Goal: Book appointment/travel/reservation

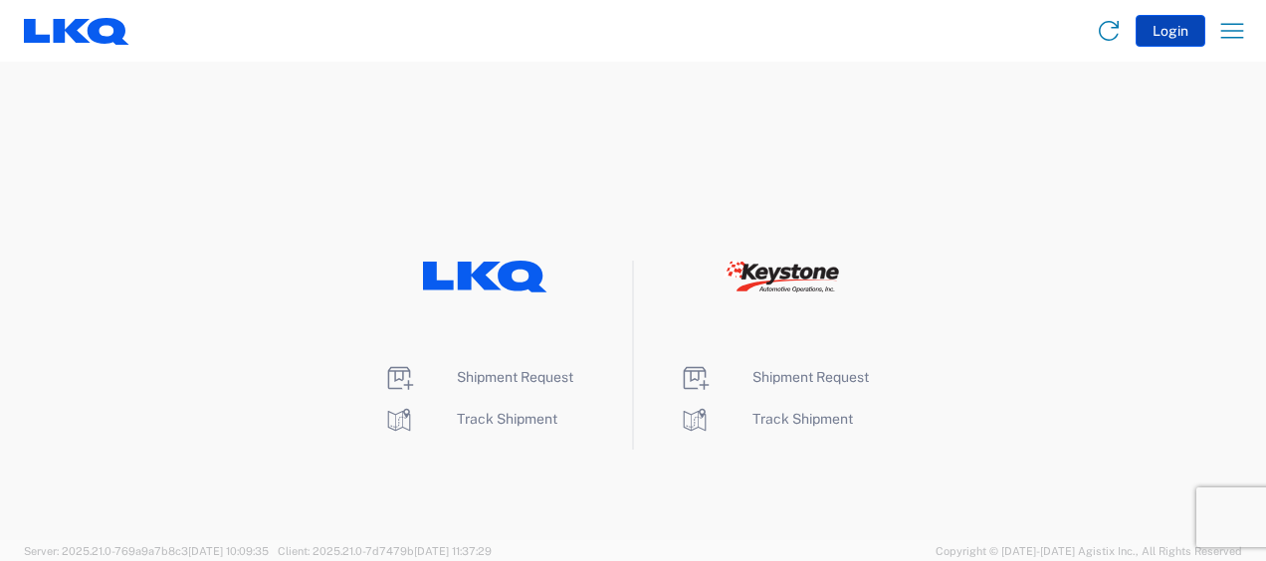
click at [1166, 36] on button "Login" at bounding box center [1171, 31] width 70 height 32
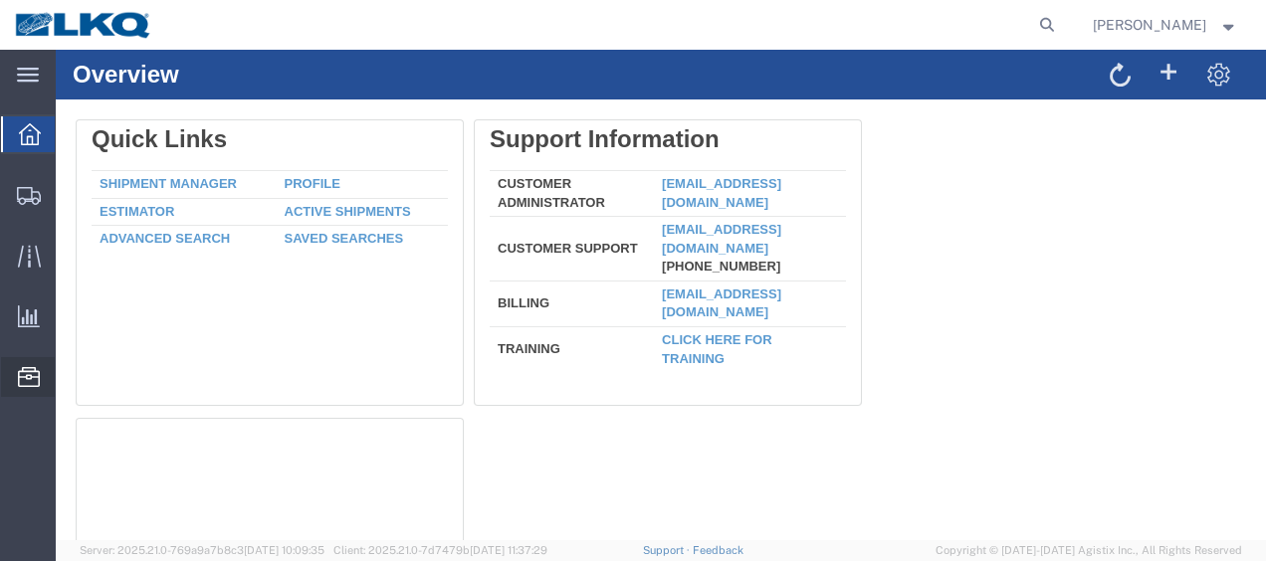
click at [0, 0] on span "Location Appointment" at bounding box center [0, 0] width 0 height 0
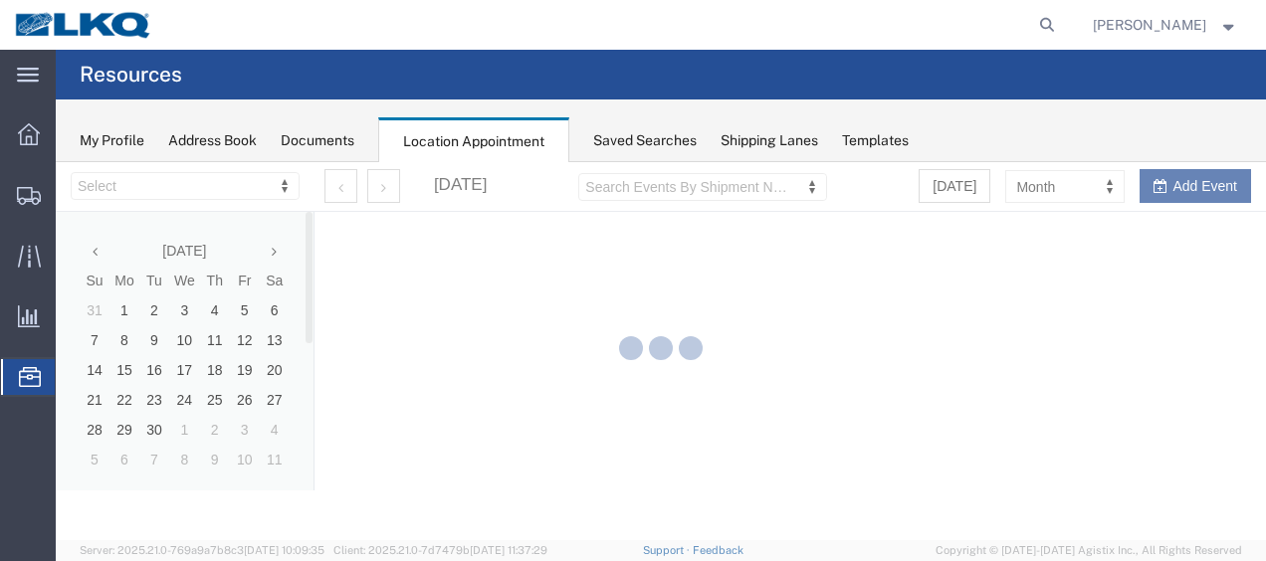
select select "28712"
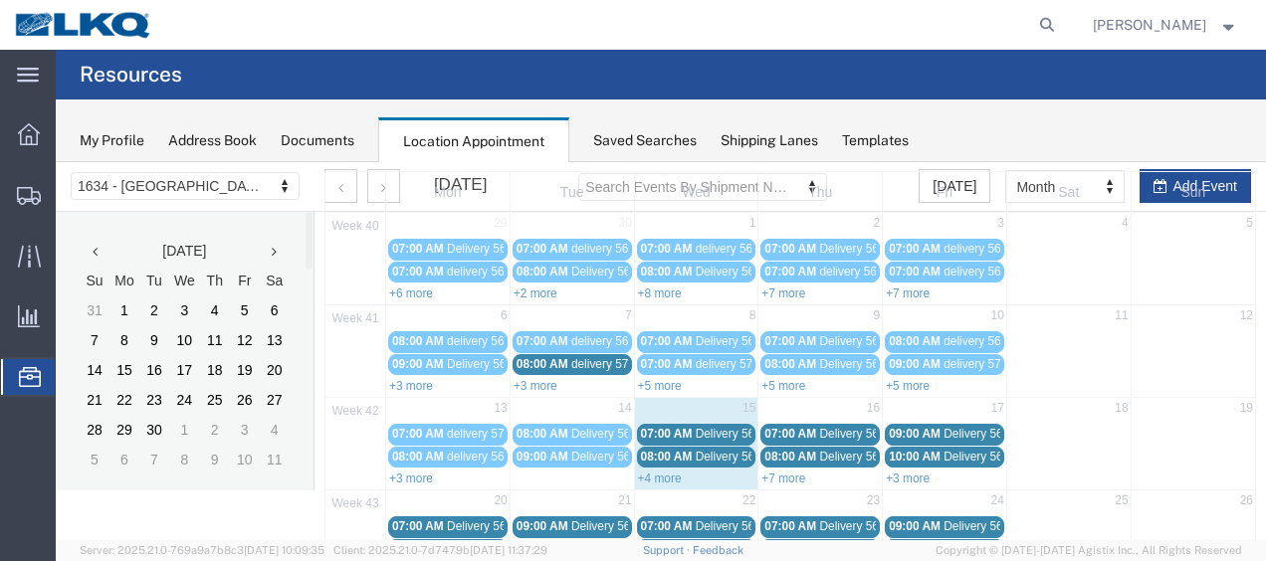
scroll to position [199, 0]
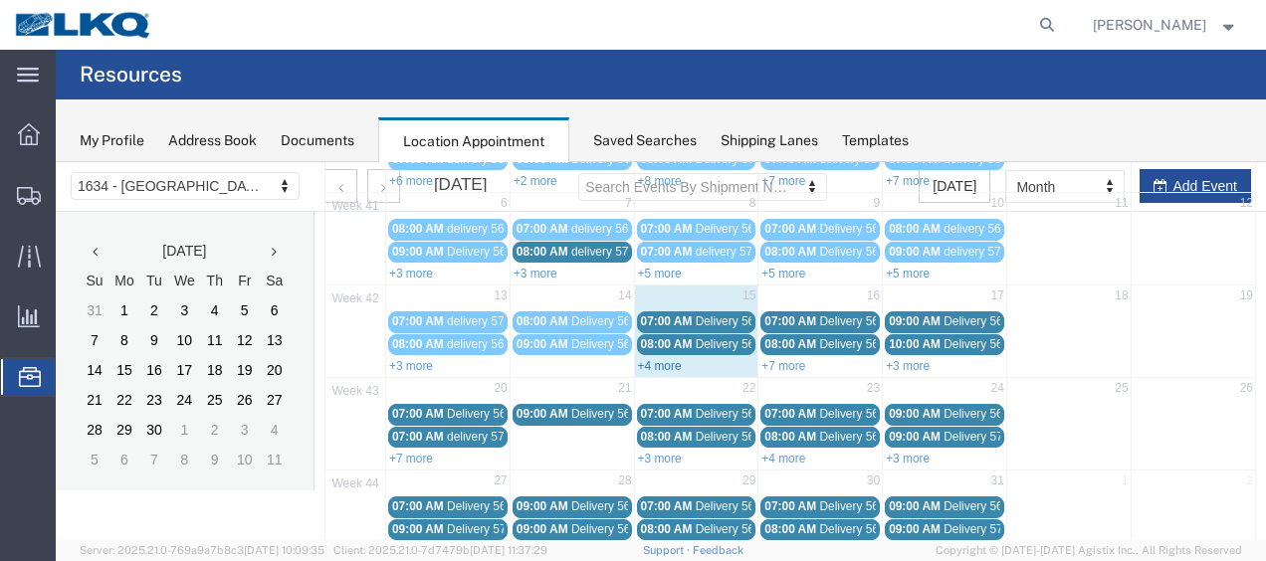
click at [661, 359] on link "+4 more" at bounding box center [660, 366] width 44 height 14
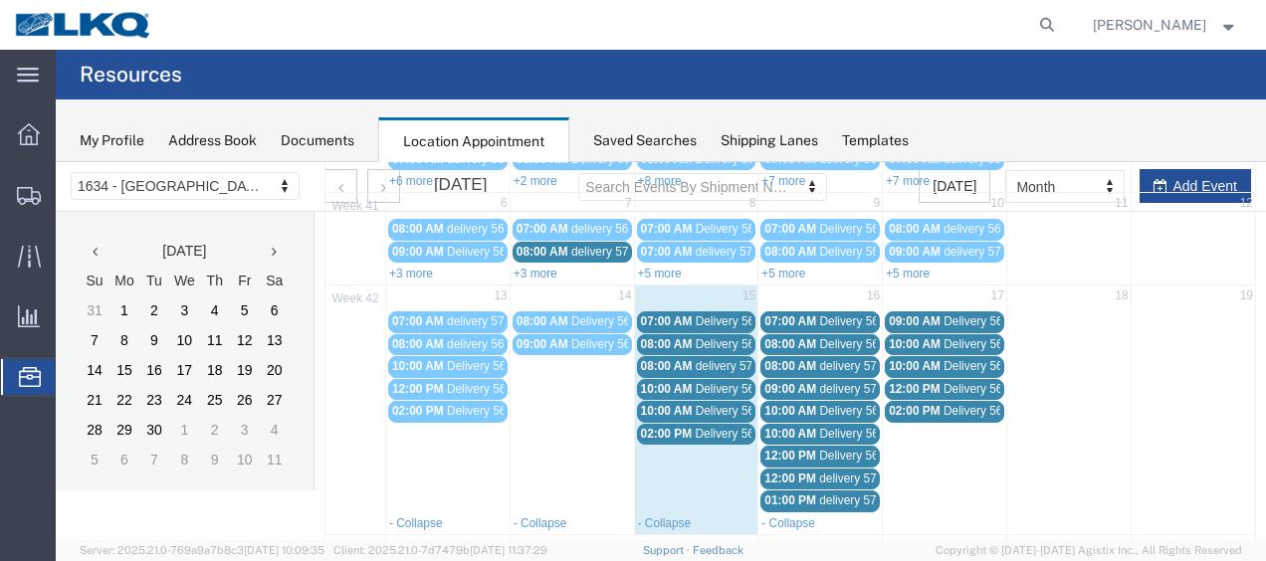
click at [718, 315] on span "Delivery 56758973" at bounding box center [745, 322] width 99 height 14
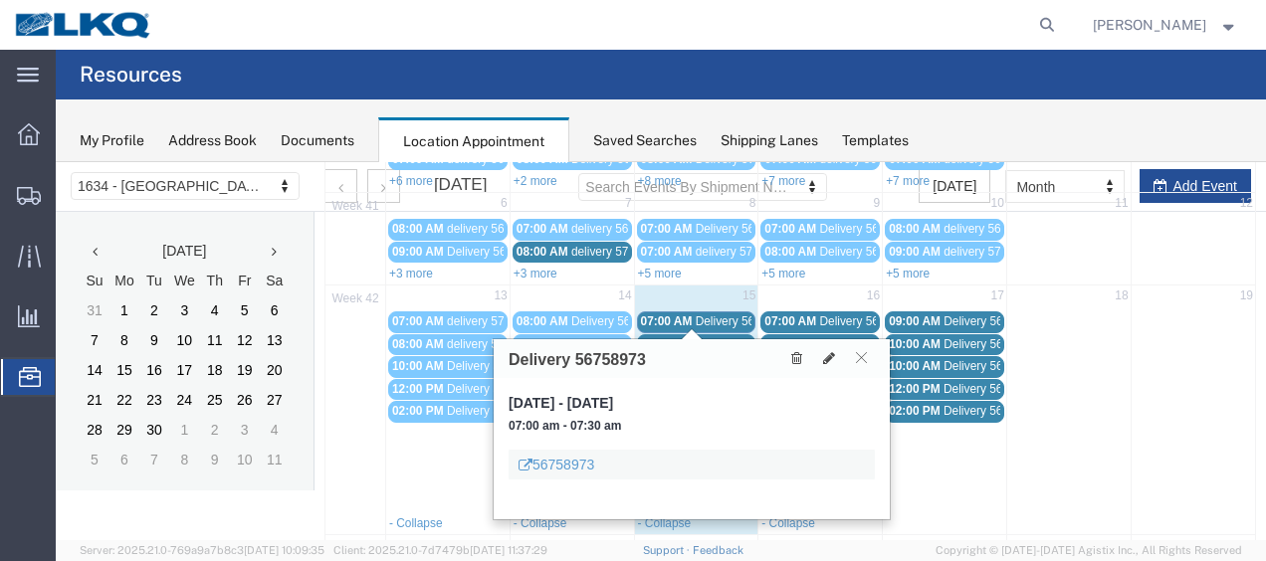
click at [719, 337] on div "08:00 AM Delivery 56758975" at bounding box center [696, 344] width 111 height 15
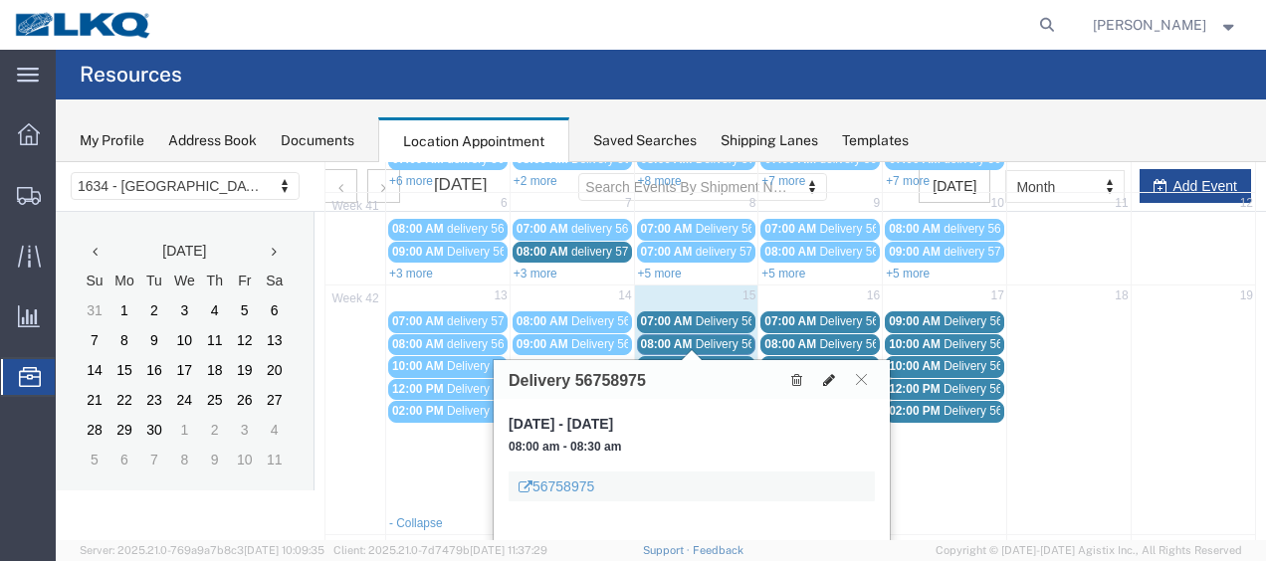
click at [834, 374] on icon at bounding box center [829, 380] width 12 height 14
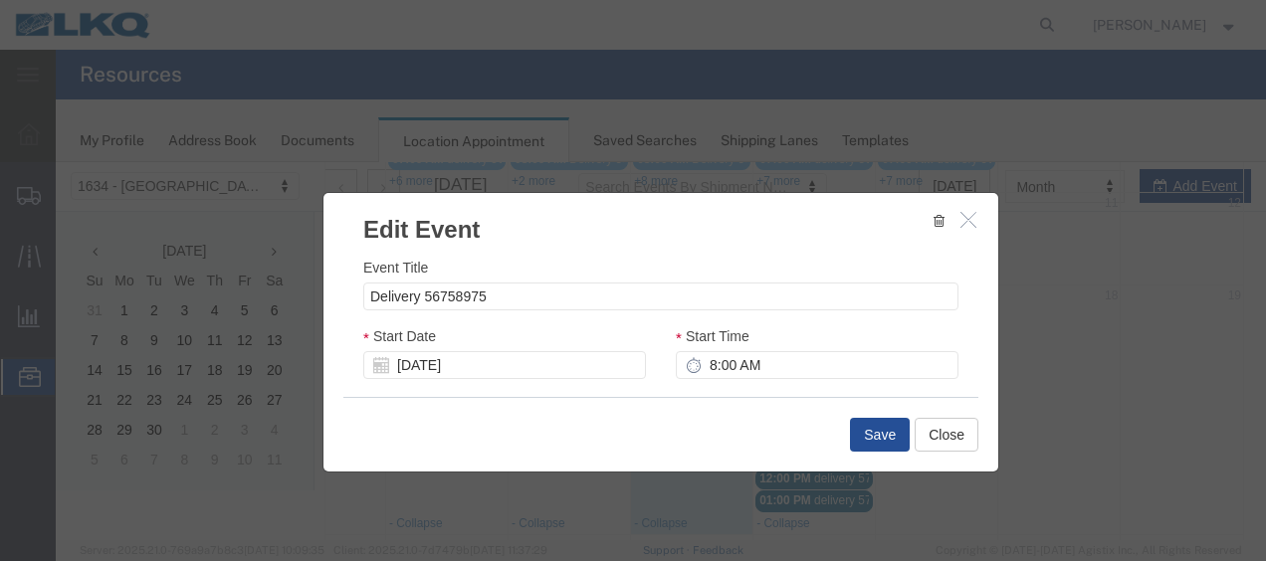
select select
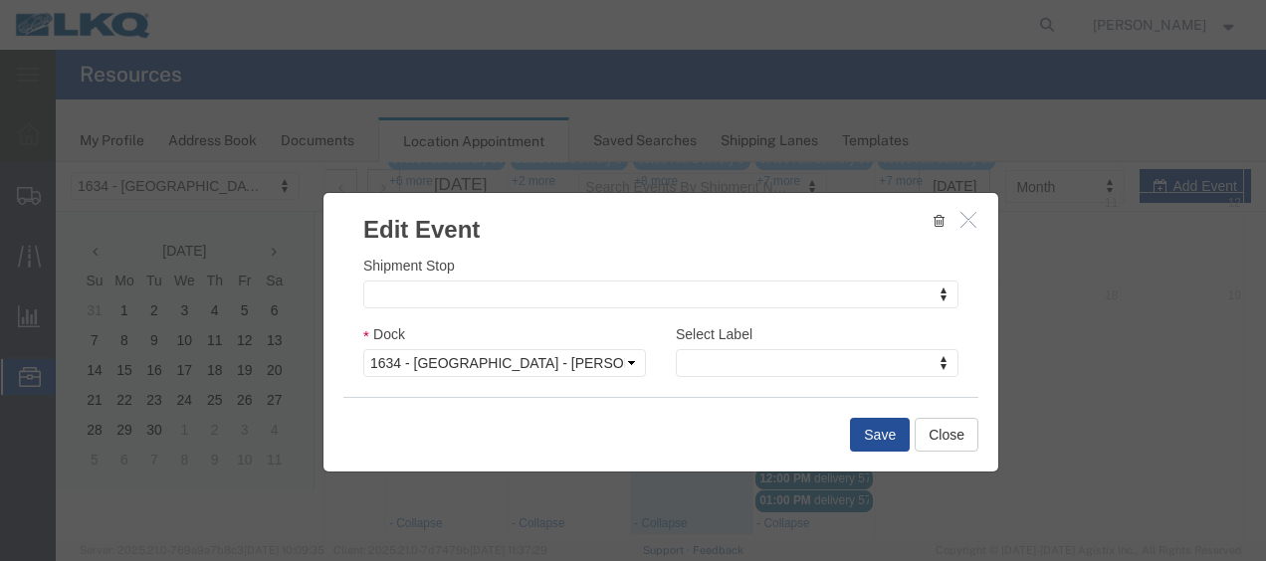
scroll to position [299, 0]
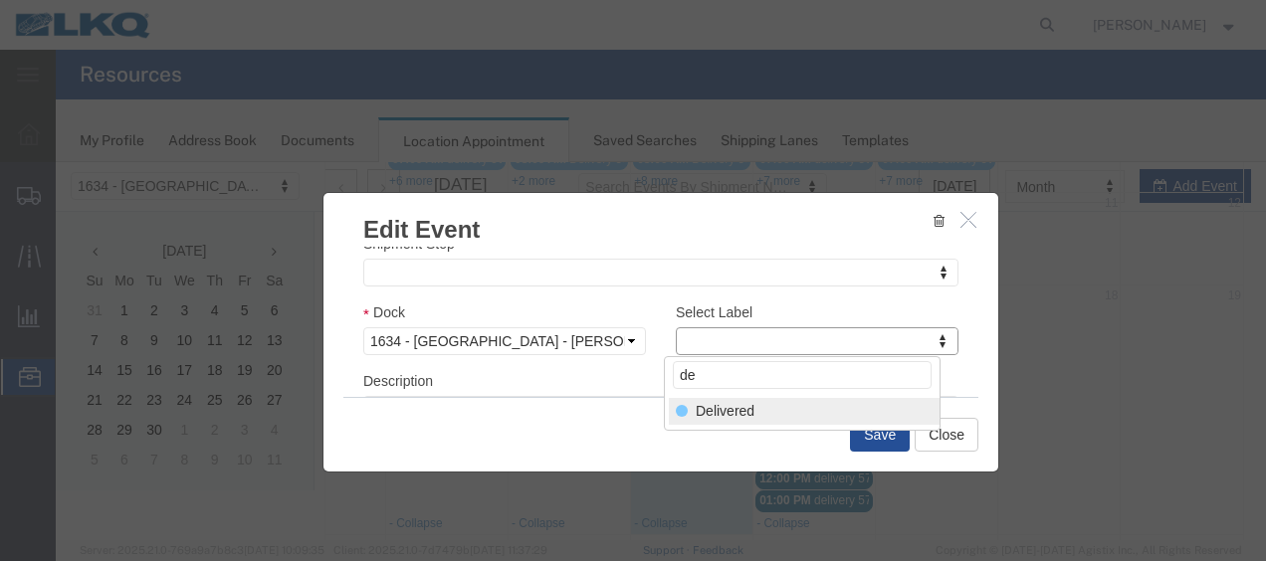
type input "de"
select select "40"
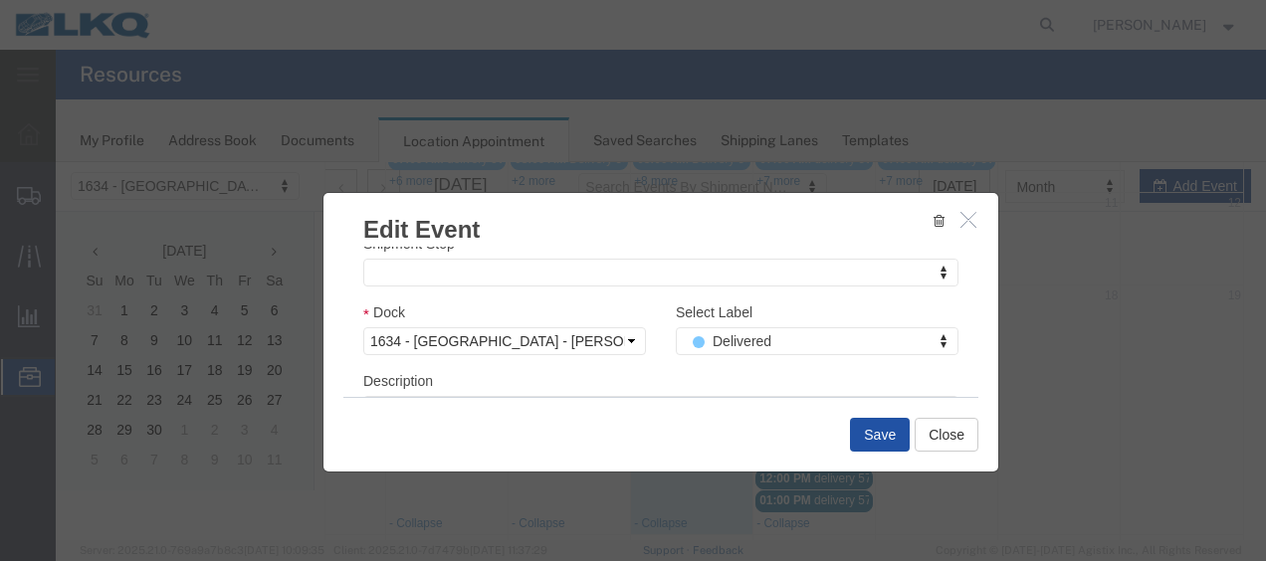
click at [868, 436] on button "Save" at bounding box center [880, 435] width 60 height 34
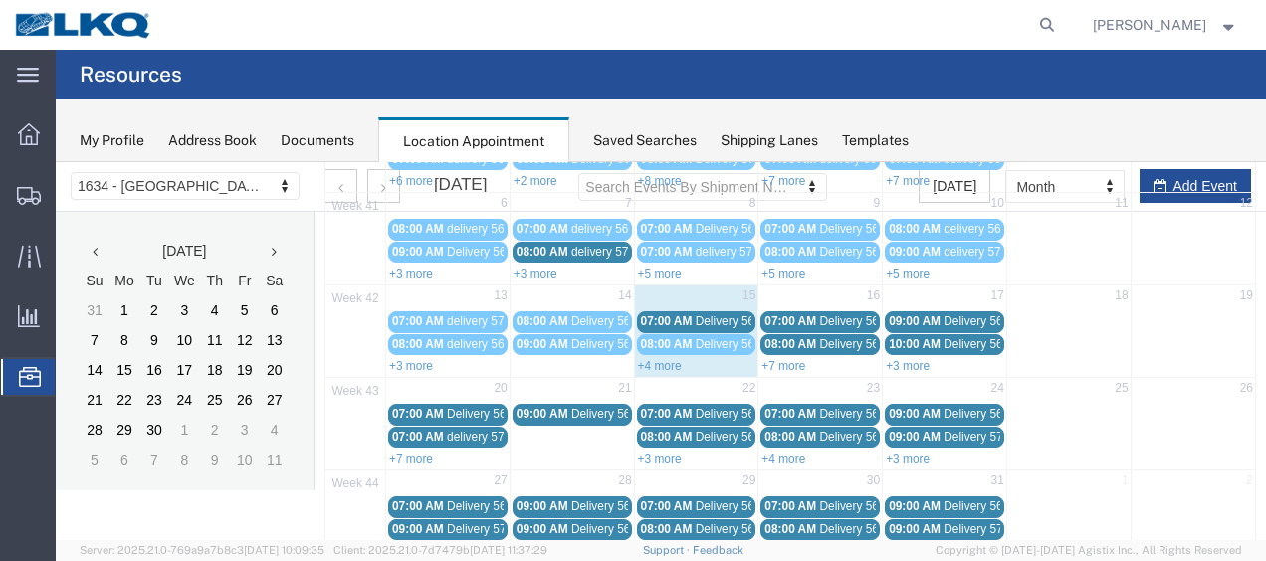
scroll to position [114, 0]
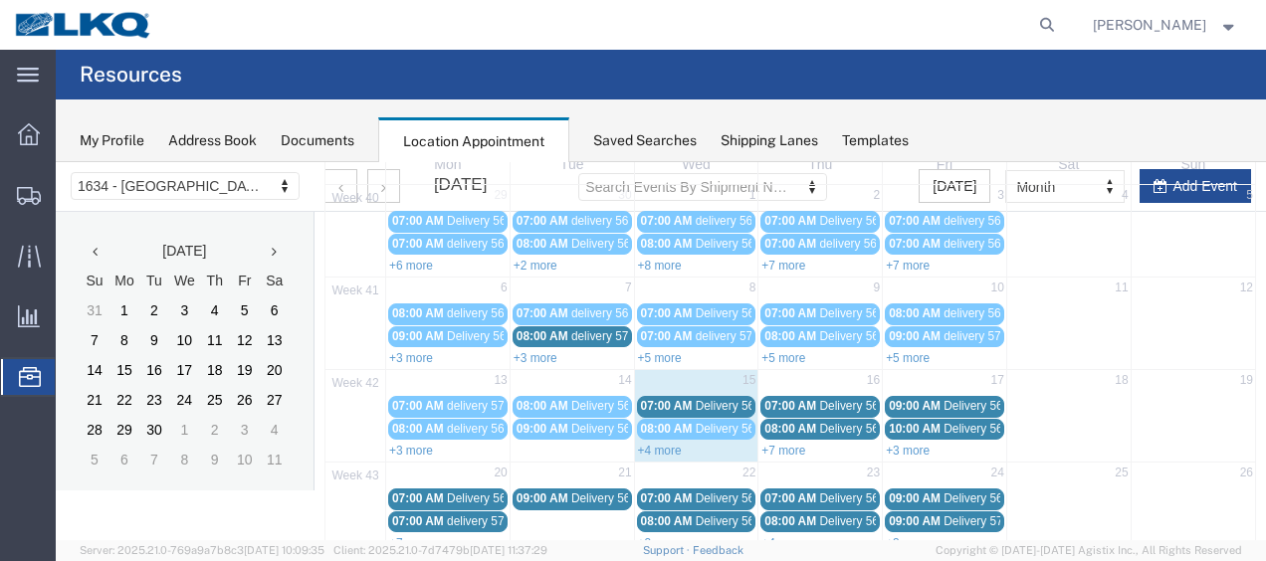
click at [654, 444] on link "+4 more" at bounding box center [660, 451] width 44 height 14
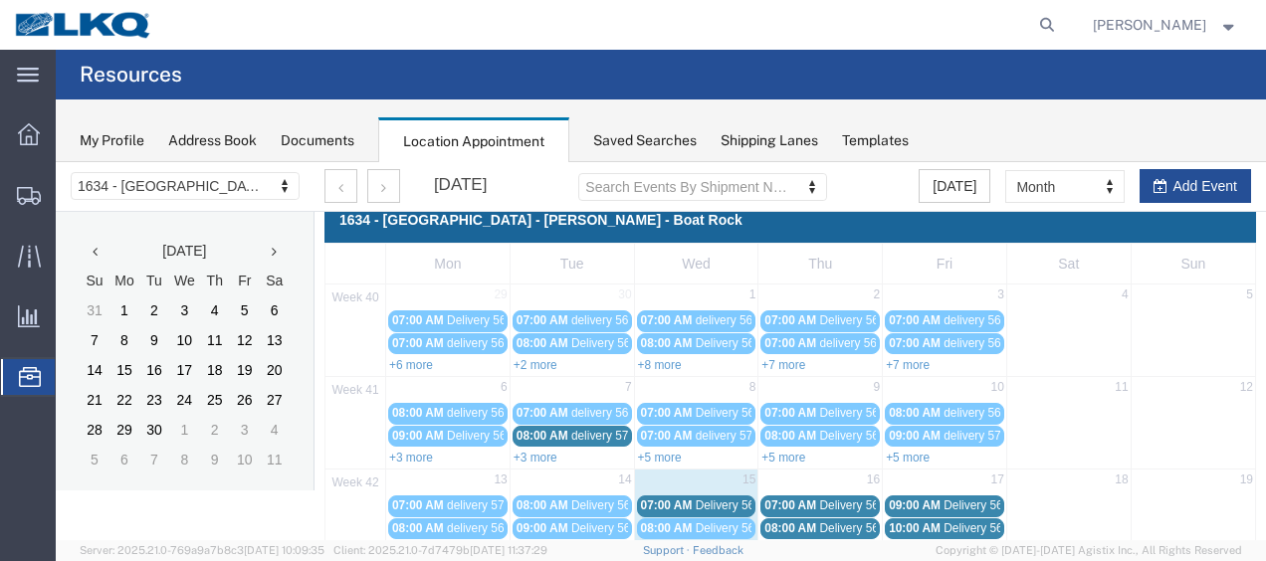
scroll to position [314, 0]
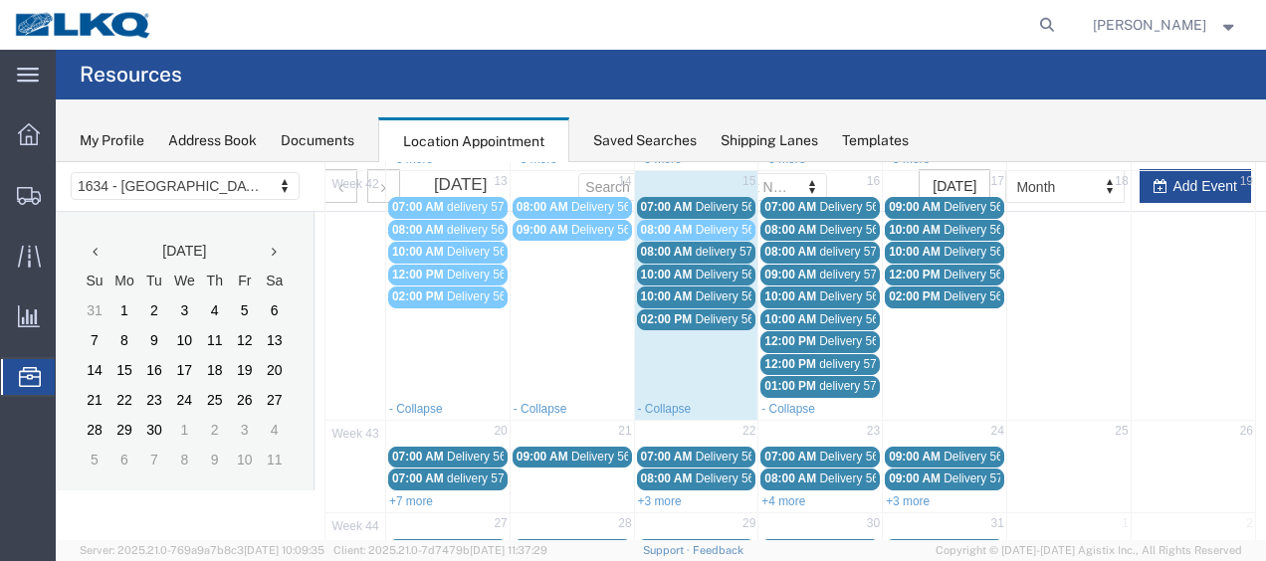
click at [707, 204] on span "Delivery 56758973" at bounding box center [745, 207] width 99 height 14
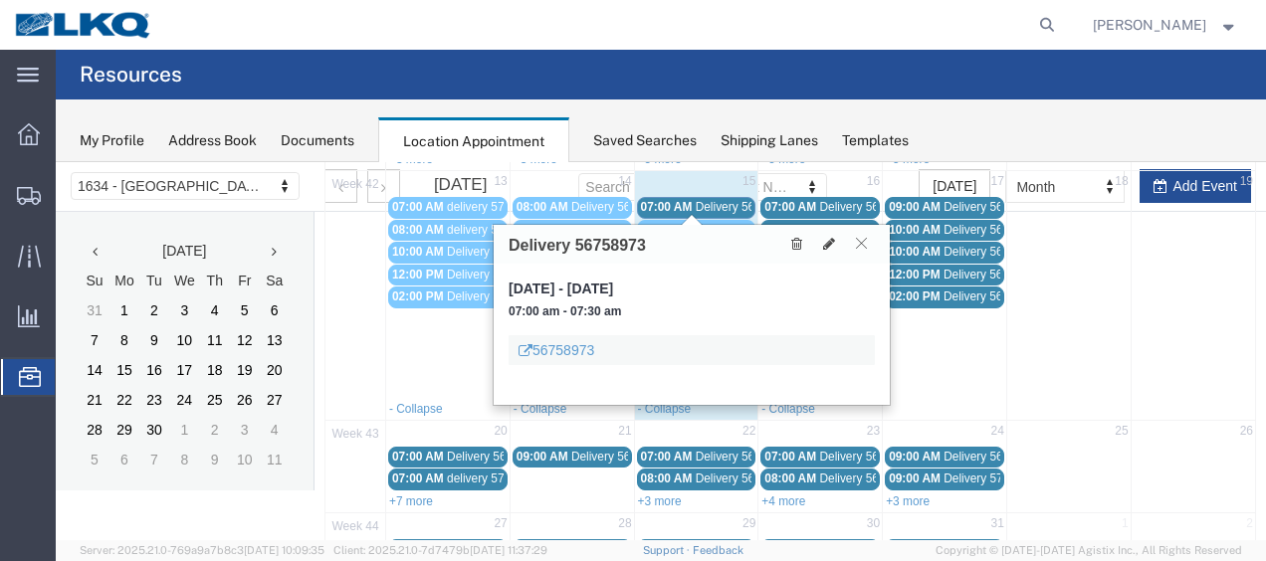
click at [864, 239] on icon at bounding box center [861, 243] width 11 height 12
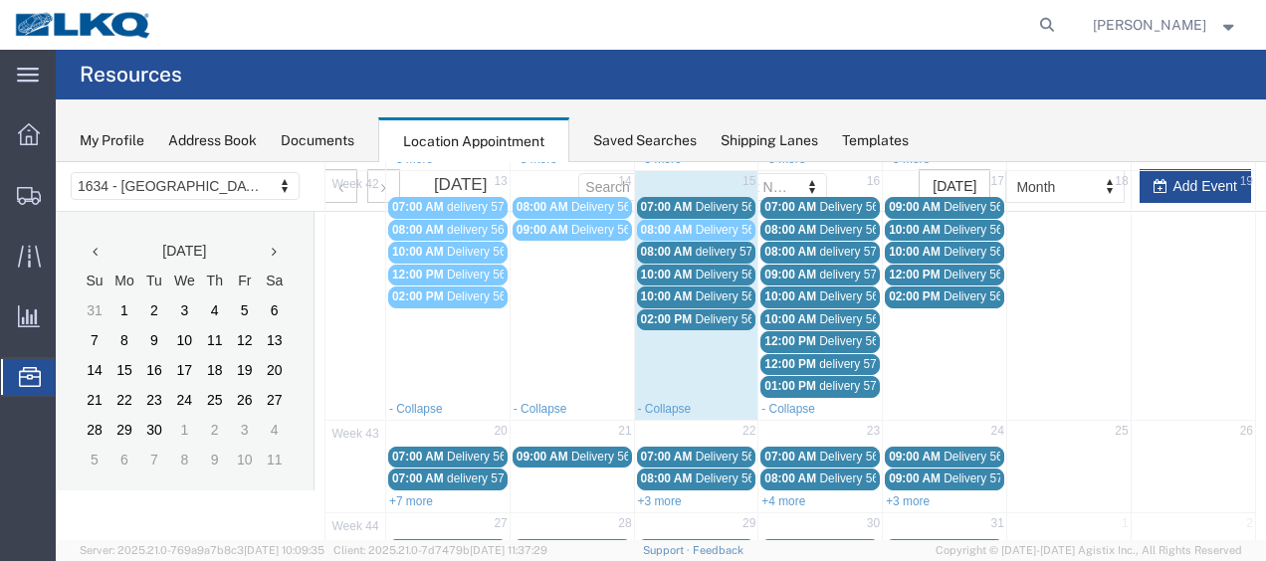
click at [733, 204] on span "Delivery 56758973" at bounding box center [745, 207] width 99 height 14
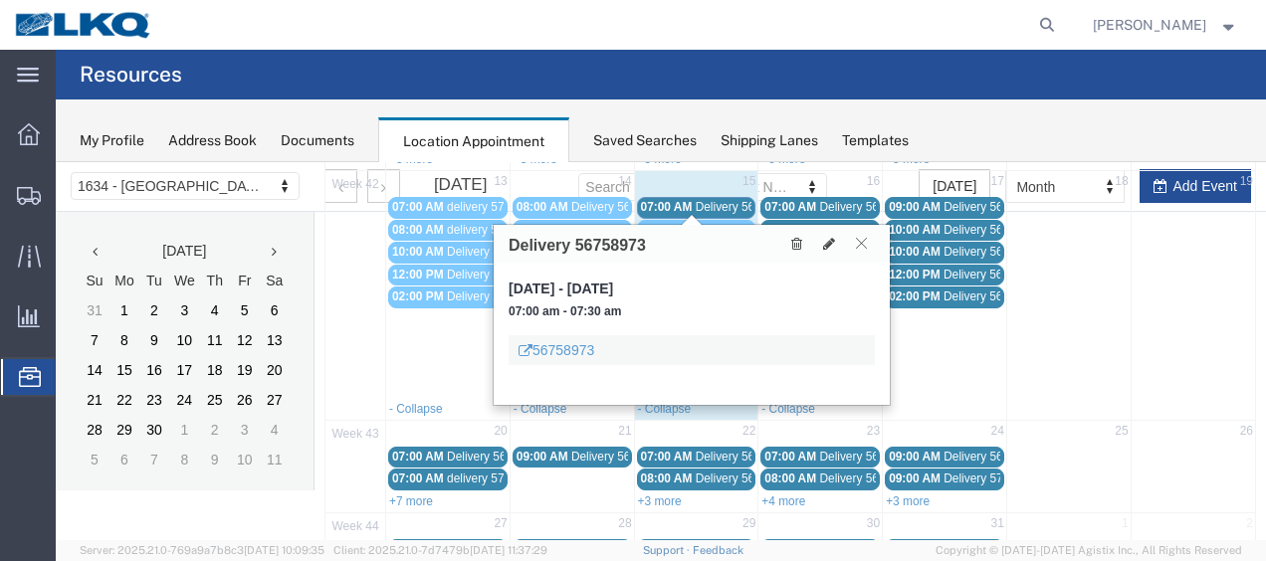
click at [861, 240] on icon at bounding box center [861, 243] width 11 height 12
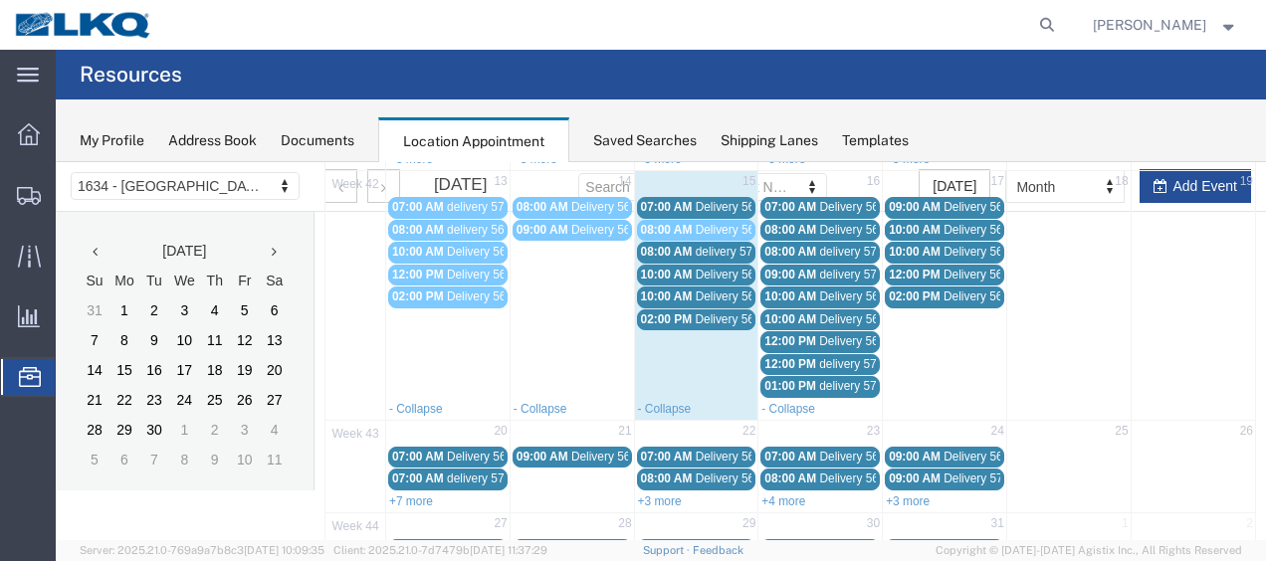
click at [717, 200] on span "Delivery 56758973" at bounding box center [745, 207] width 99 height 14
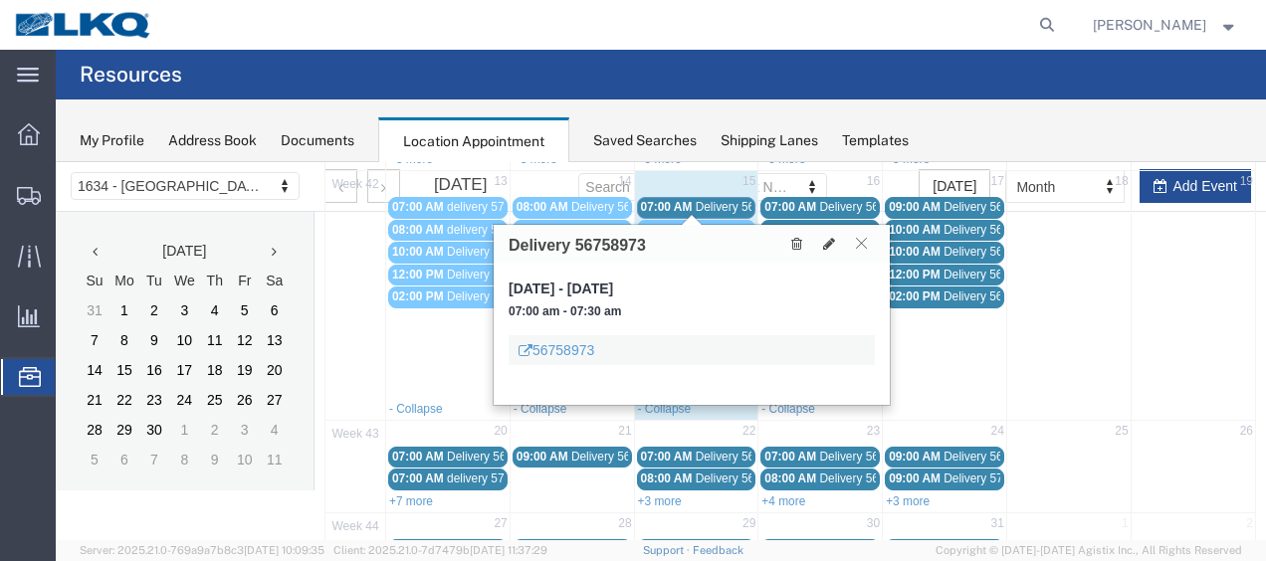
click at [864, 237] on icon at bounding box center [861, 243] width 11 height 12
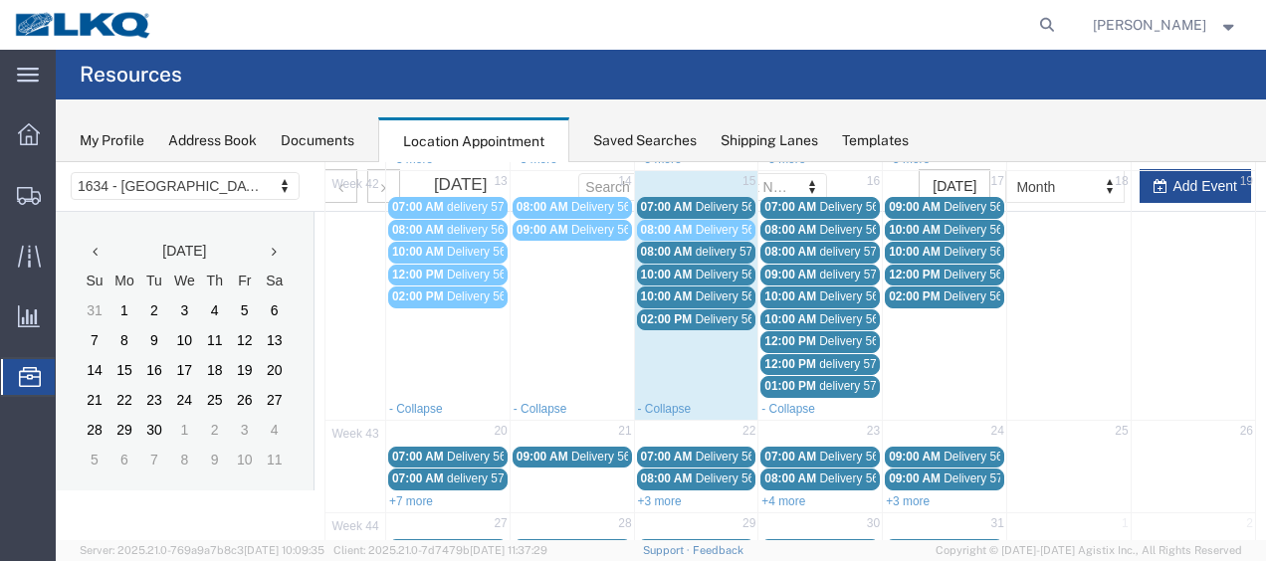
click at [712, 245] on span "delivery 57097658" at bounding box center [744, 252] width 97 height 14
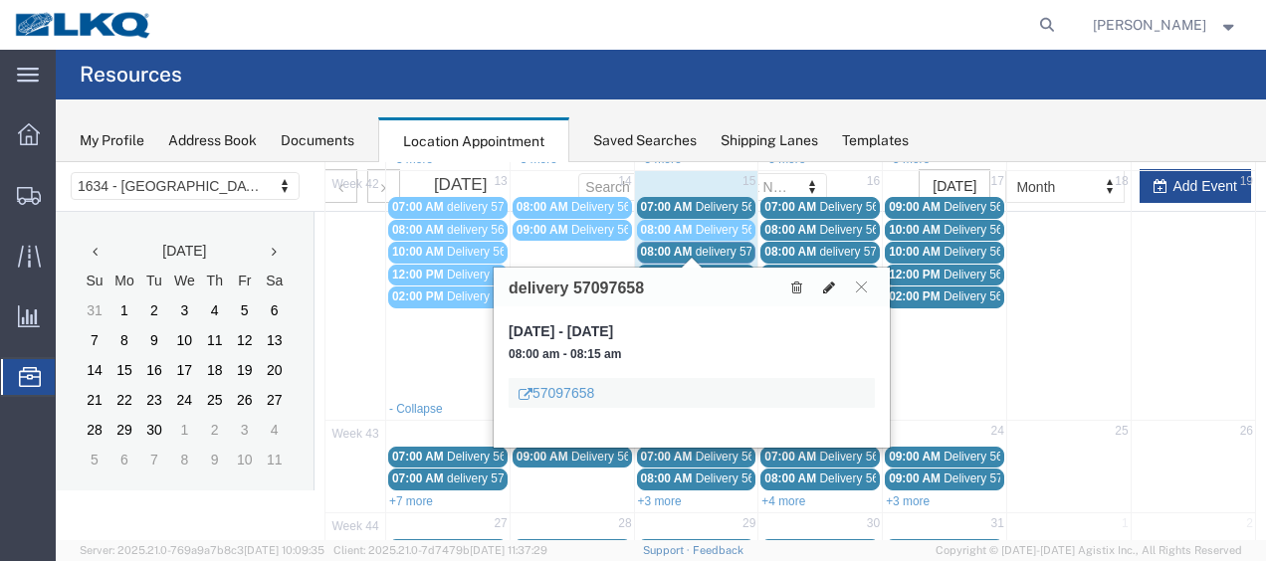
click at [830, 281] on icon at bounding box center [829, 288] width 12 height 14
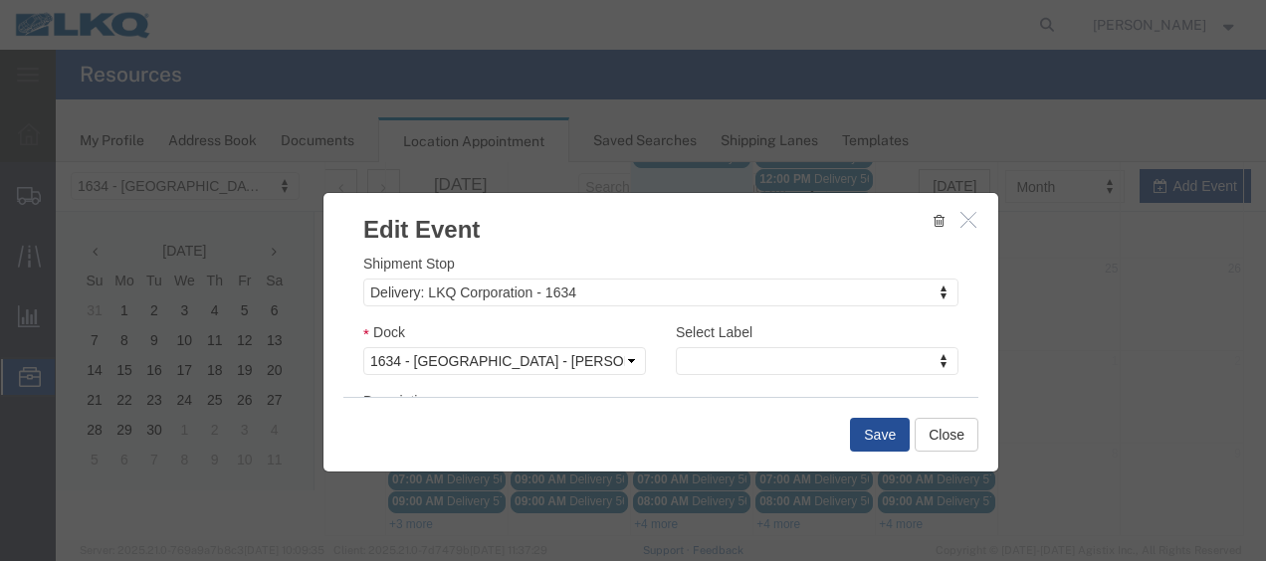
scroll to position [299, 0]
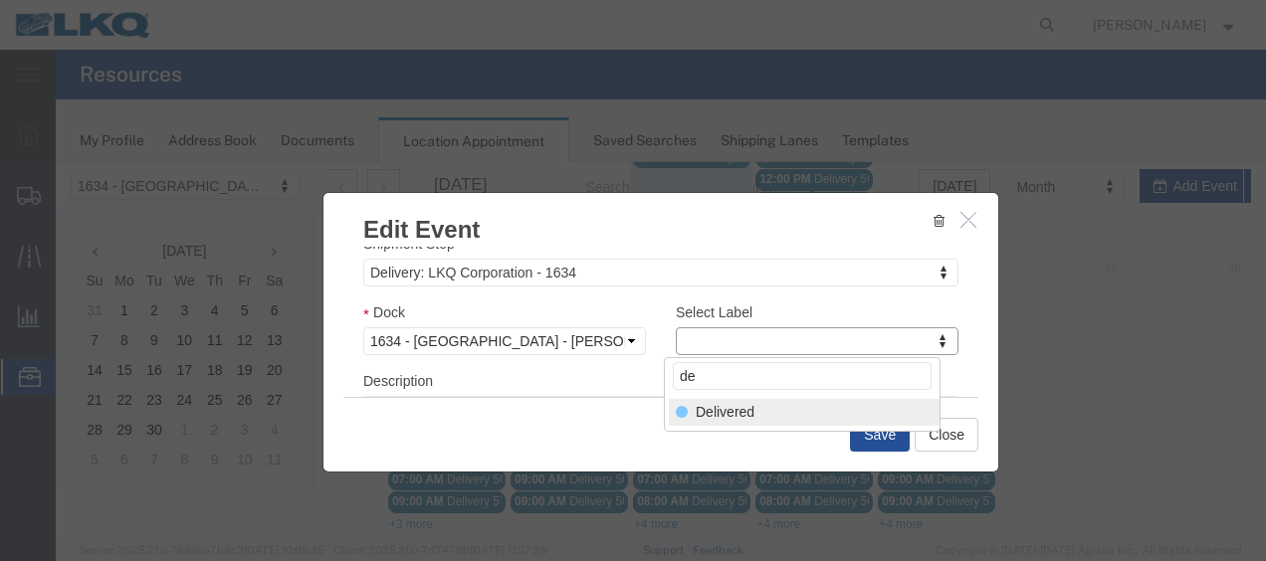
type input "de"
select select "40"
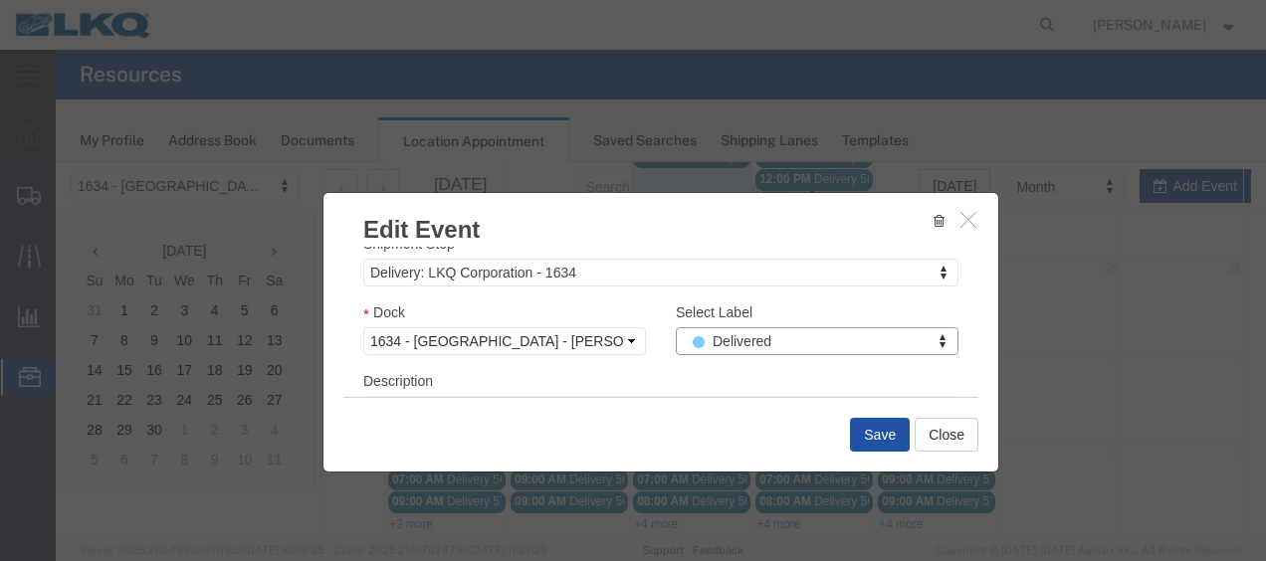
click at [882, 442] on button "Save" at bounding box center [880, 435] width 60 height 34
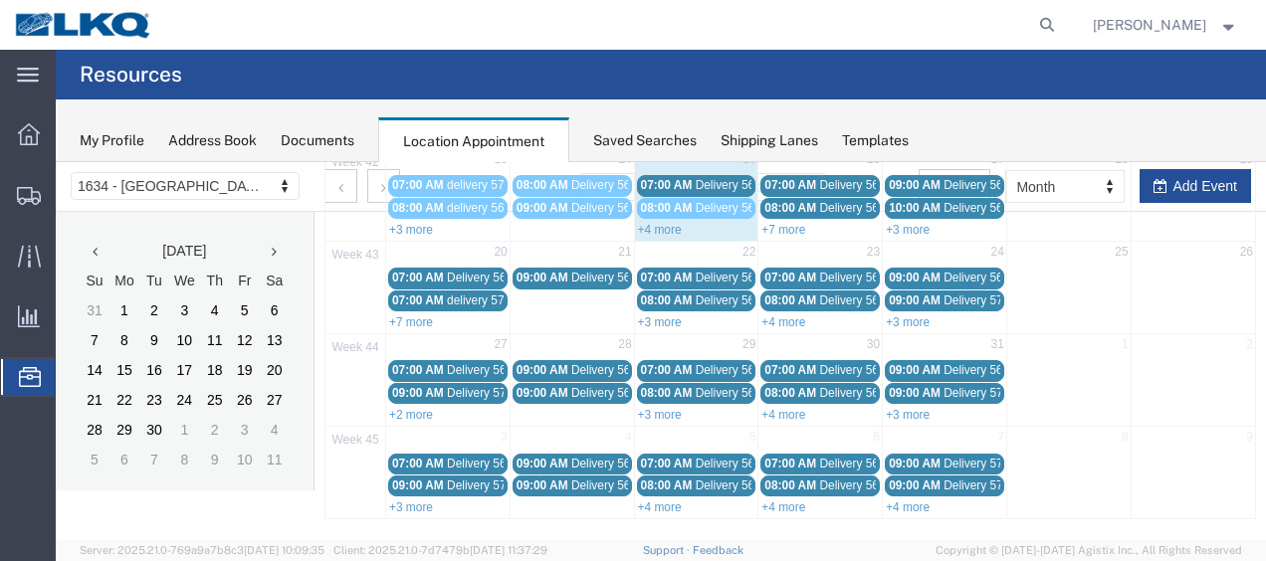
scroll to position [114, 0]
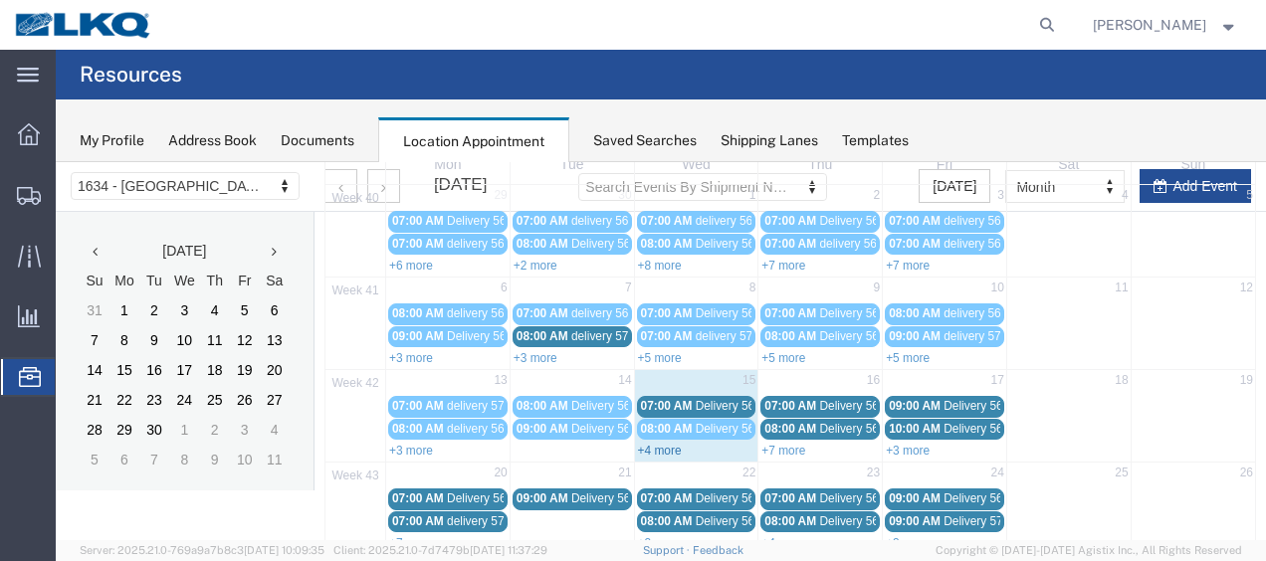
click at [645, 444] on link "+4 more" at bounding box center [660, 451] width 44 height 14
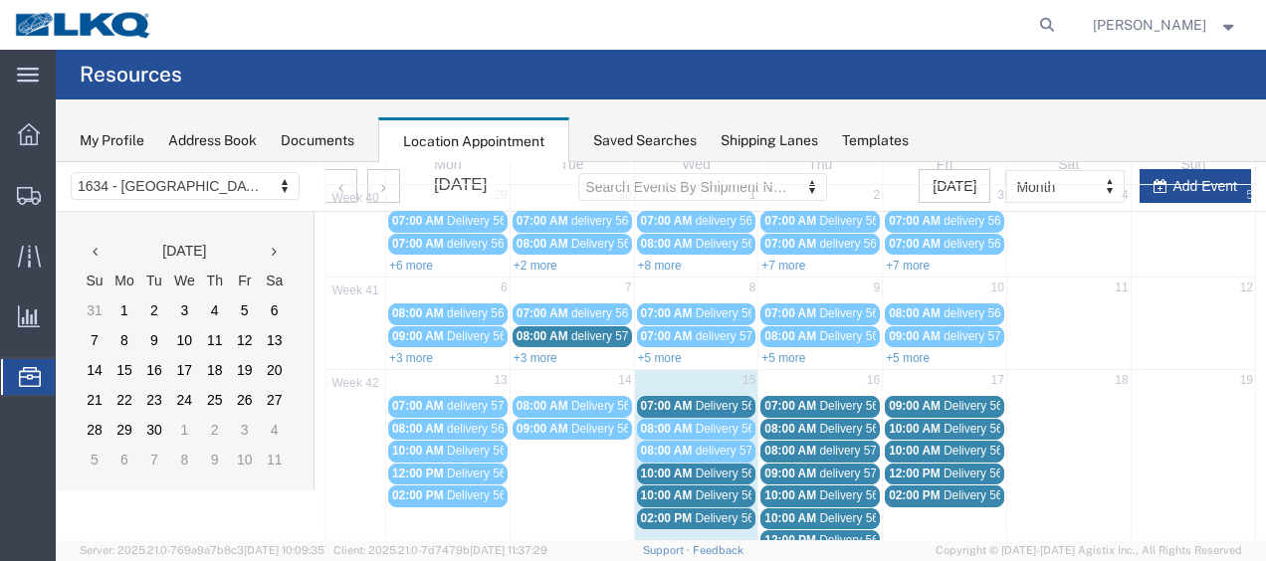
click at [712, 399] on span "Delivery 56758973" at bounding box center [745, 406] width 99 height 14
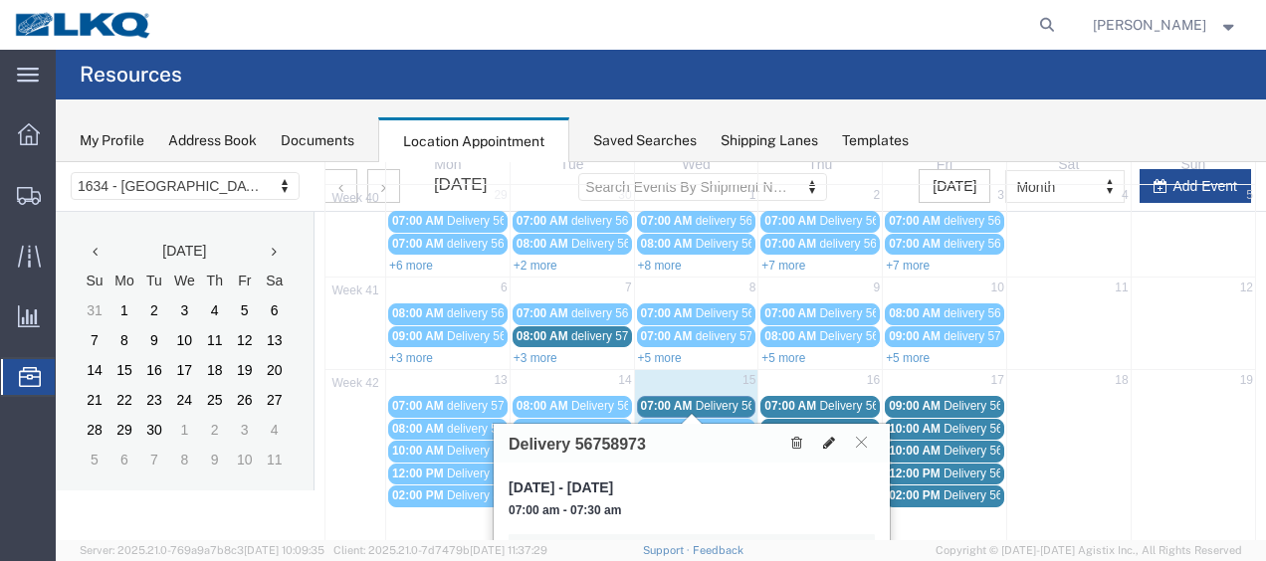
click at [826, 436] on icon at bounding box center [829, 443] width 12 height 14
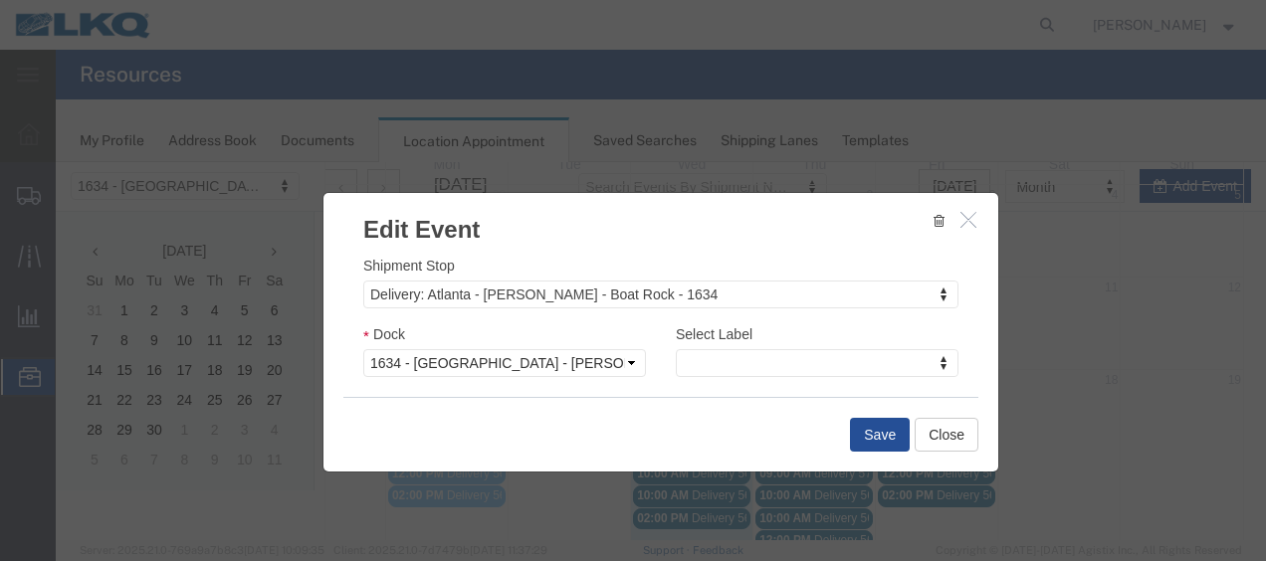
scroll to position [299, 0]
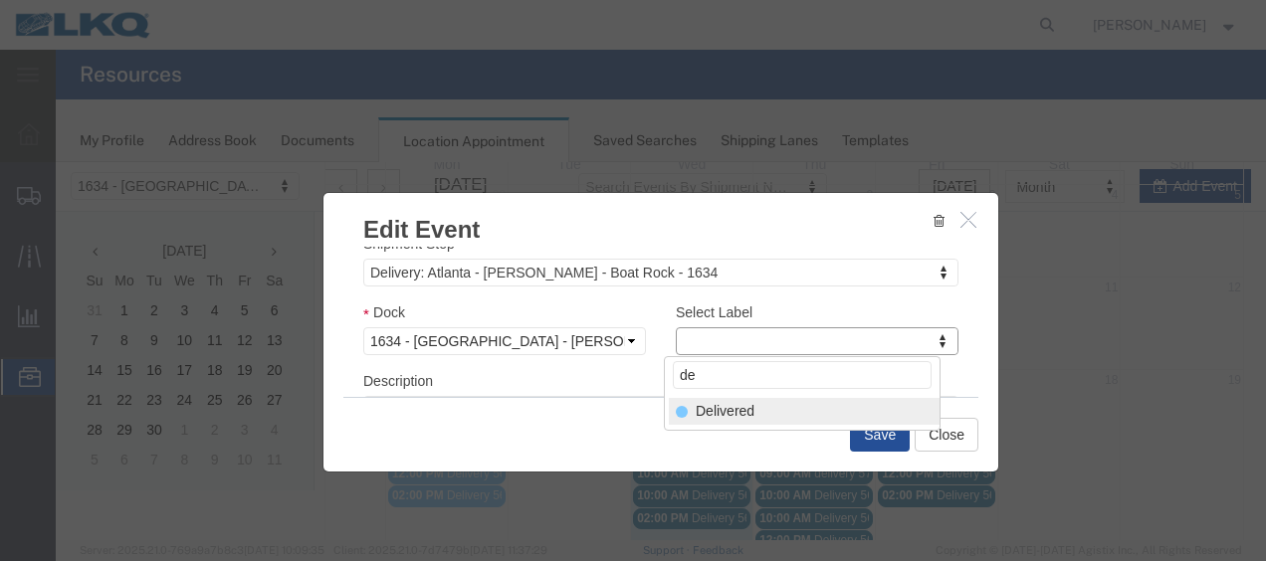
type input "de"
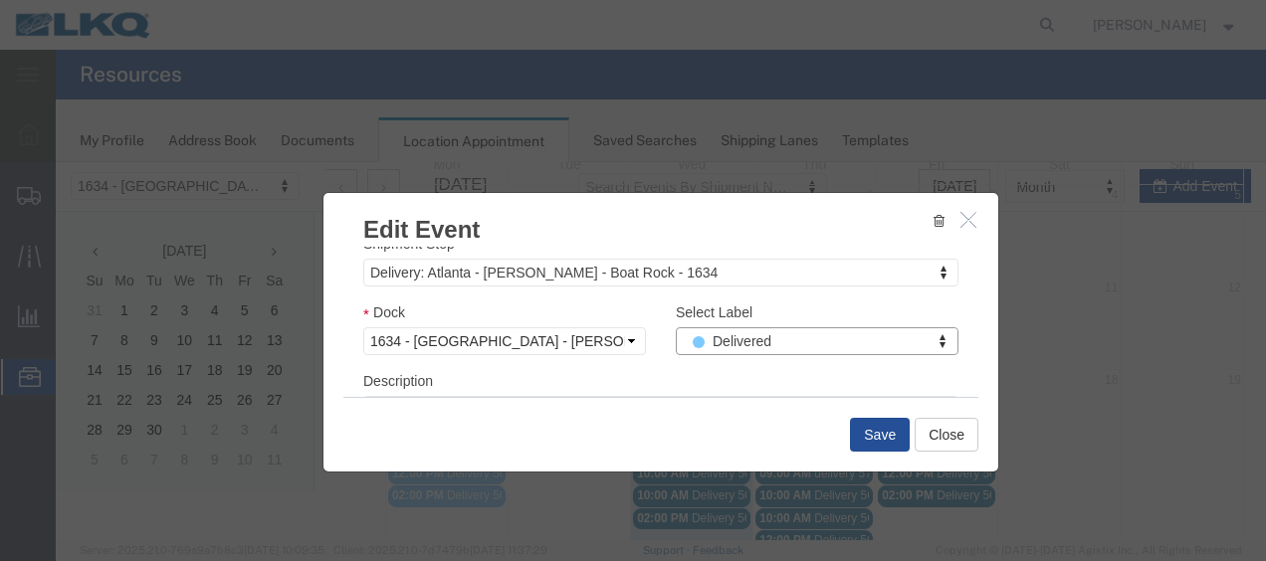
select select "40"
click at [872, 440] on button "Save" at bounding box center [880, 435] width 60 height 34
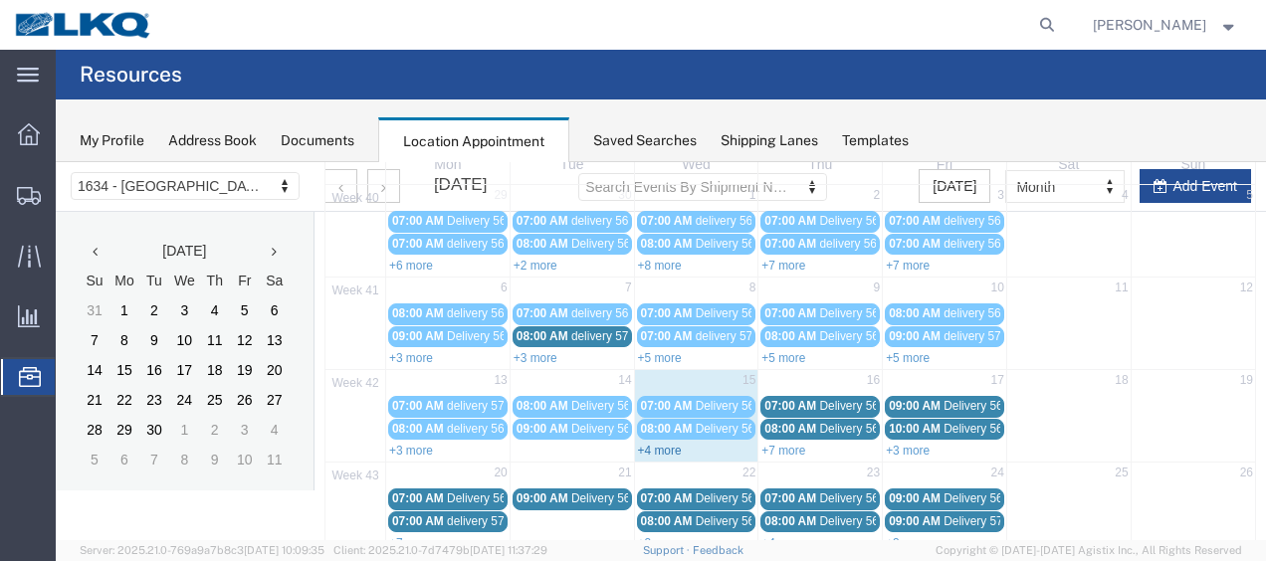
click at [649, 444] on link "+4 more" at bounding box center [660, 451] width 44 height 14
